Goal: Information Seeking & Learning: Learn about a topic

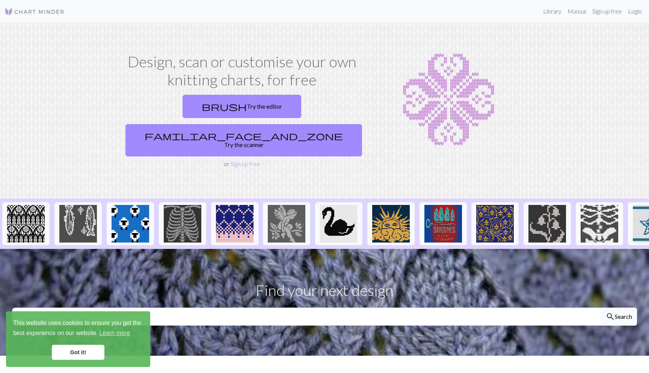
scroll to position [0, 496]
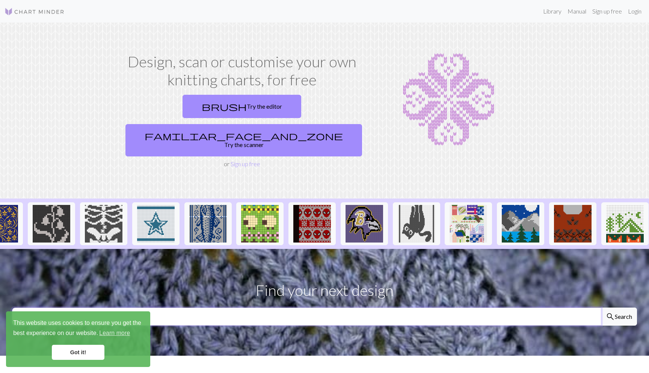
click at [518, 307] on input "text" at bounding box center [306, 316] width 589 height 18
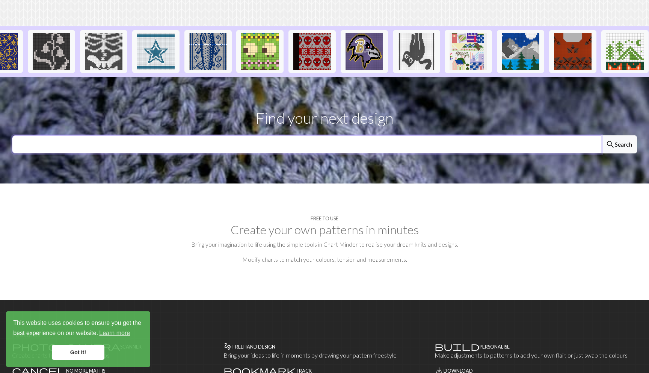
scroll to position [189, 0]
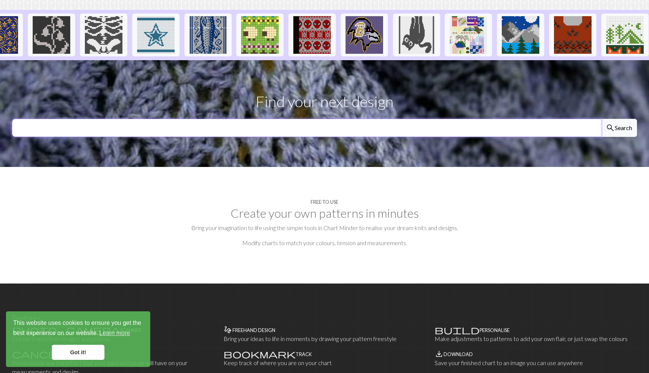
click at [507, 119] on input "text" at bounding box center [306, 128] width 589 height 18
type input "wizard"
click at [619, 119] on button "search Search" at bounding box center [619, 128] width 36 height 18
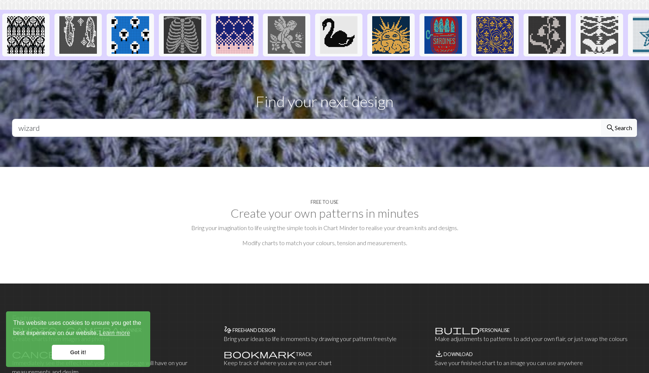
drag, startPoint x: 43, startPoint y: 116, endPoint x: 39, endPoint y: 137, distance: 21.5
click at [39, 137] on section "Find your next design wizard search Search" at bounding box center [324, 113] width 649 height 107
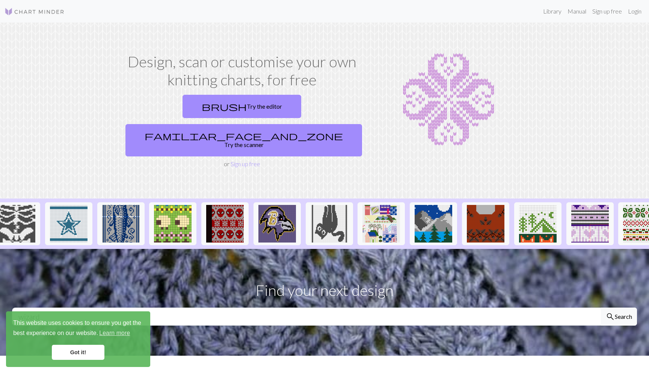
scroll to position [0, 654]
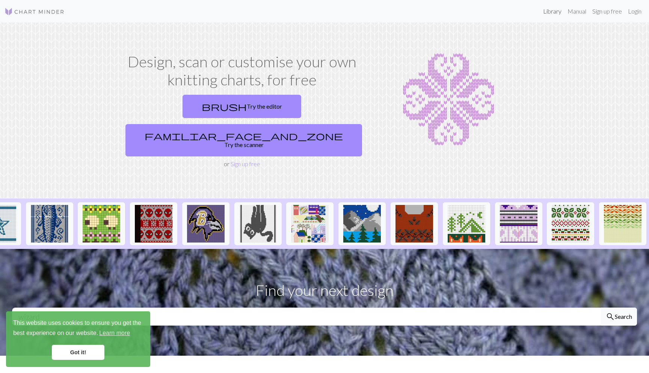
click at [555, 12] on link "Library" at bounding box center [552, 11] width 24 height 15
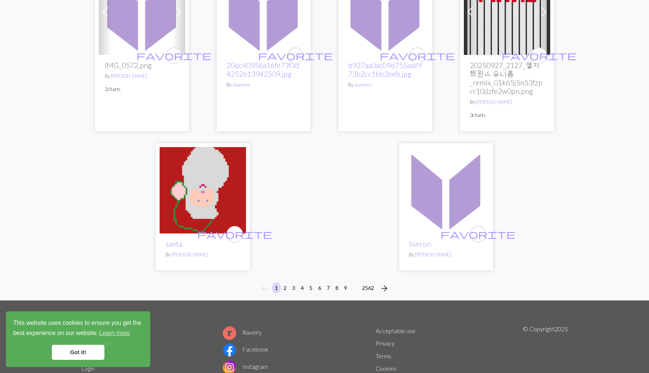
scroll to position [1833, 0]
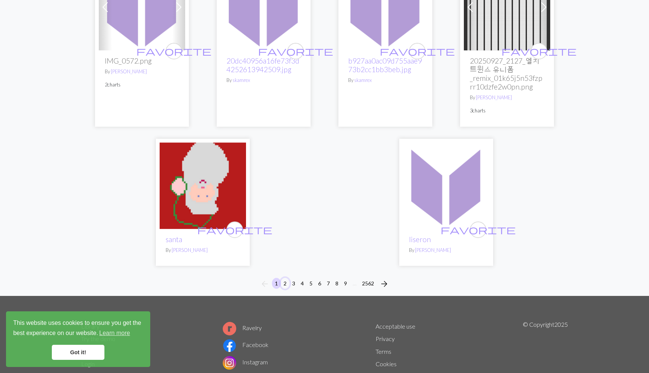
click at [284, 283] on button "2" at bounding box center [285, 283] width 9 height 11
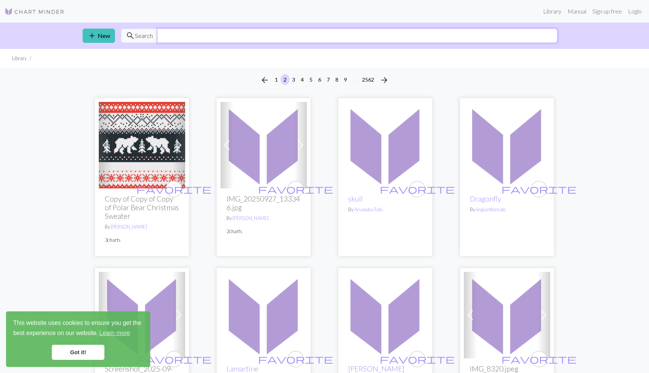
click at [208, 34] on input "text" at bounding box center [357, 36] width 400 height 14
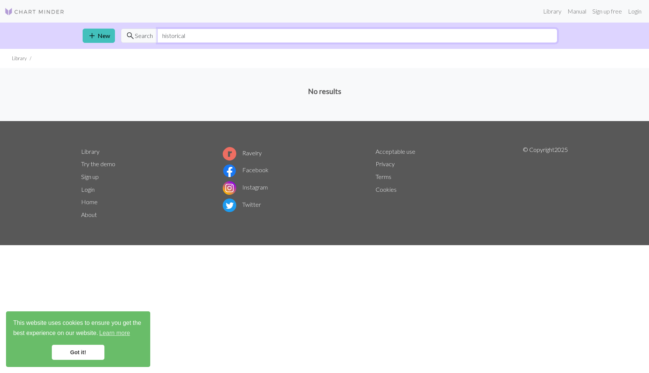
click at [184, 31] on input "historical" at bounding box center [357, 36] width 400 height 14
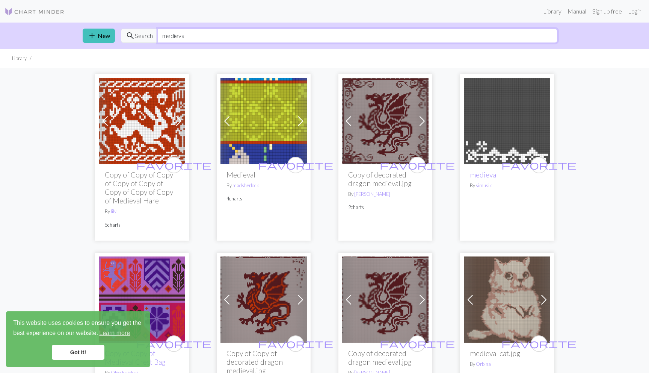
click at [176, 34] on input "medieval" at bounding box center [357, 36] width 400 height 14
type input "islamic"
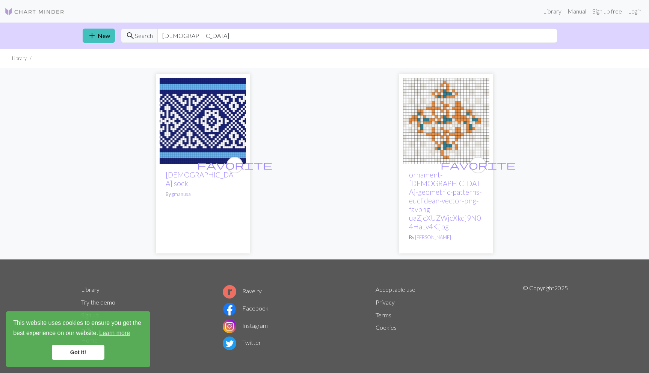
click at [181, 126] on img at bounding box center [203, 121] width 86 height 86
